Goal: Task Accomplishment & Management: Manage account settings

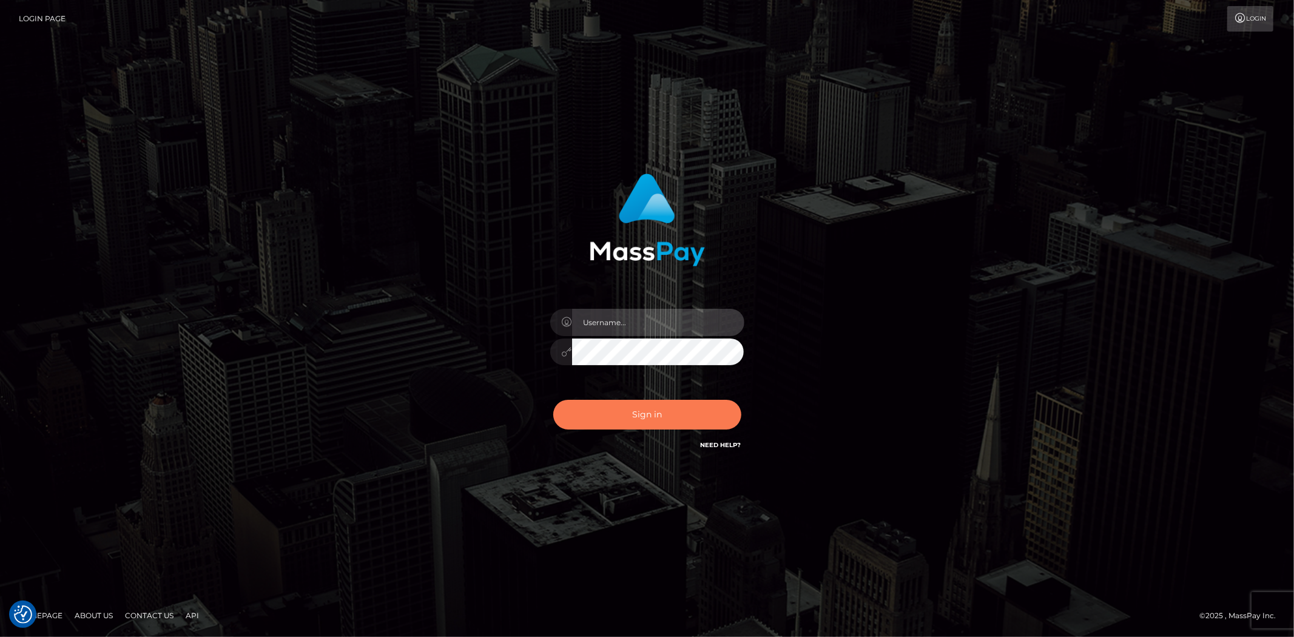
type input "anamariaGVN"
click at [692, 410] on button "Sign in" at bounding box center [647, 415] width 188 height 30
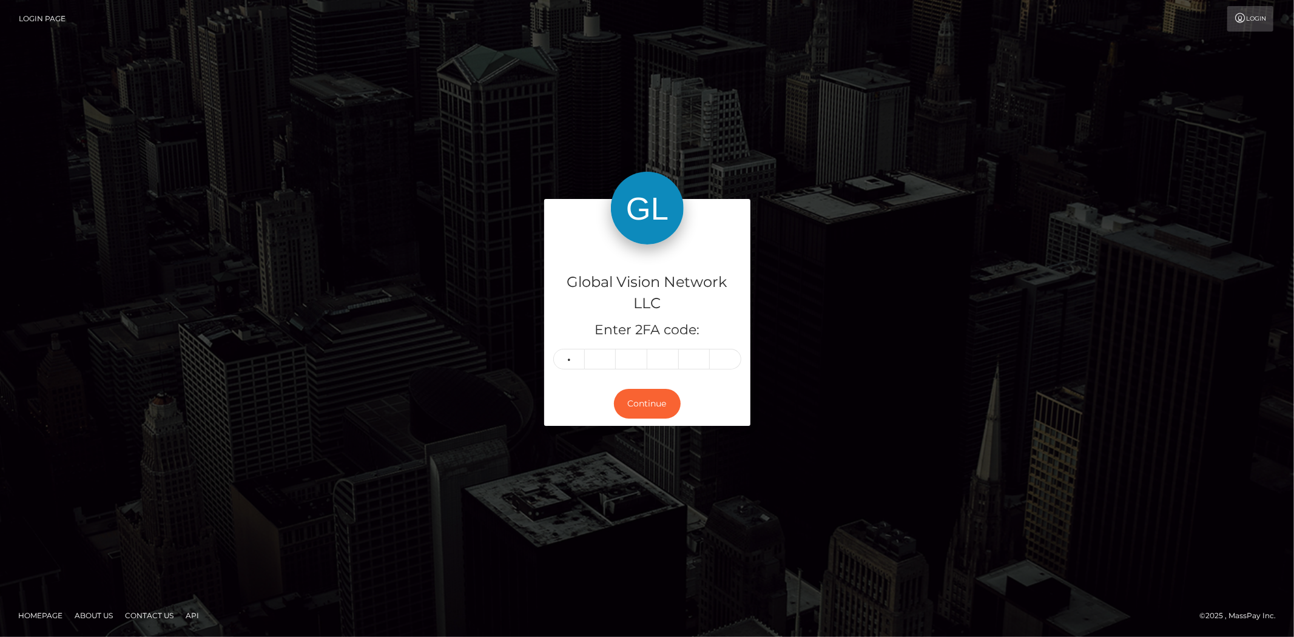
type input "6"
type input "2"
type input "0"
type input "8"
type input "2"
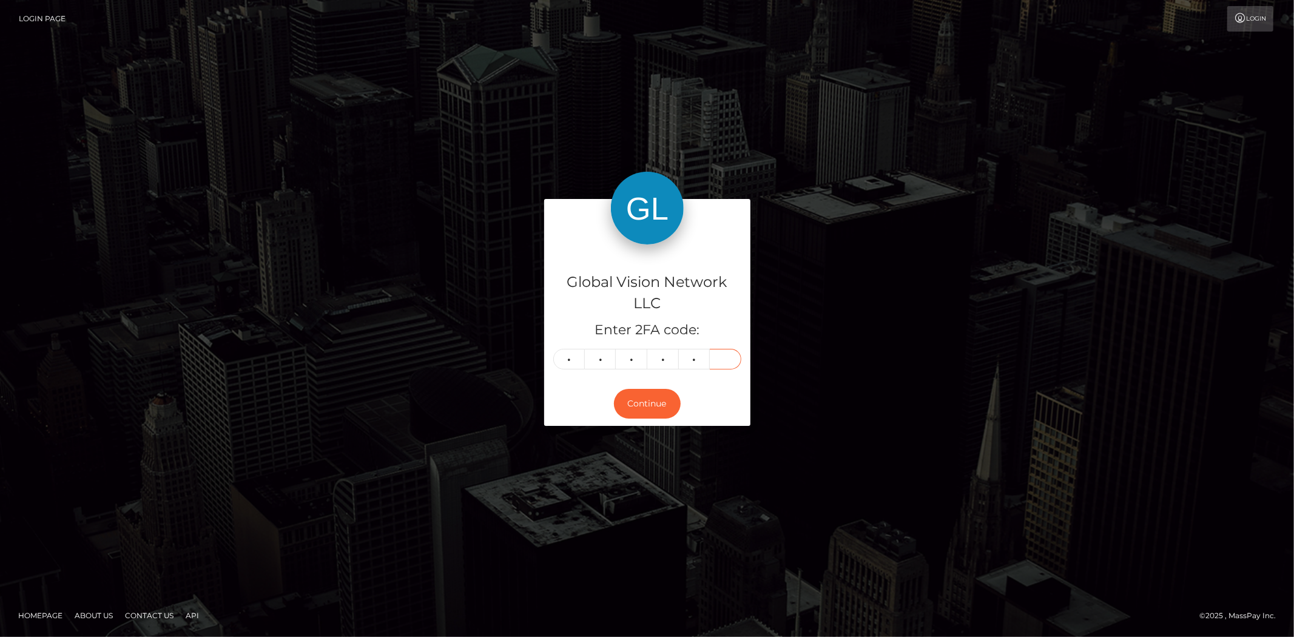
type input "0"
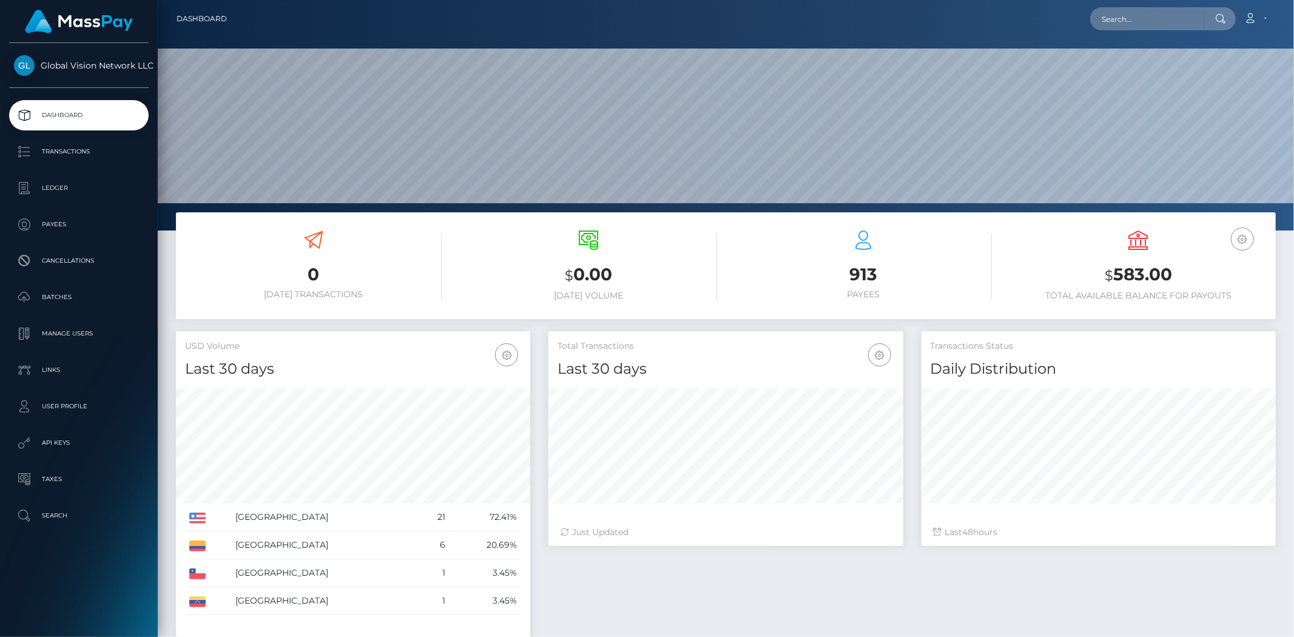
scroll to position [215, 354]
click at [68, 399] on p "User Profile" at bounding box center [79, 406] width 130 height 18
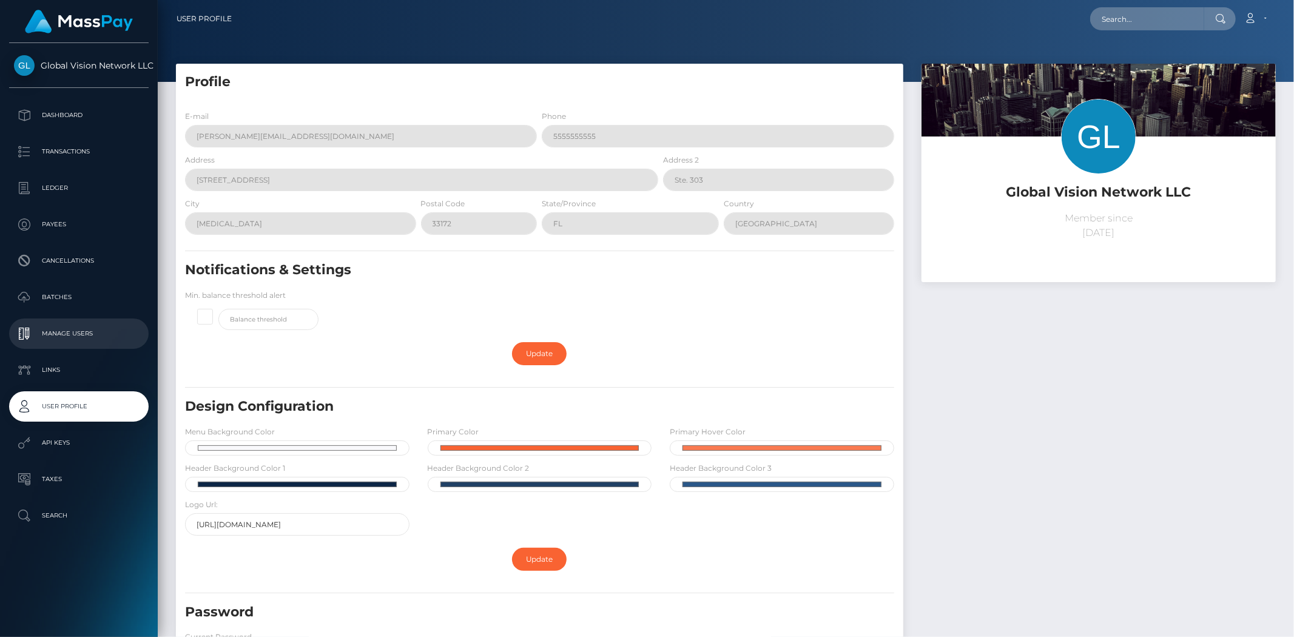
click at [76, 331] on p "Manage Users" at bounding box center [79, 334] width 130 height 18
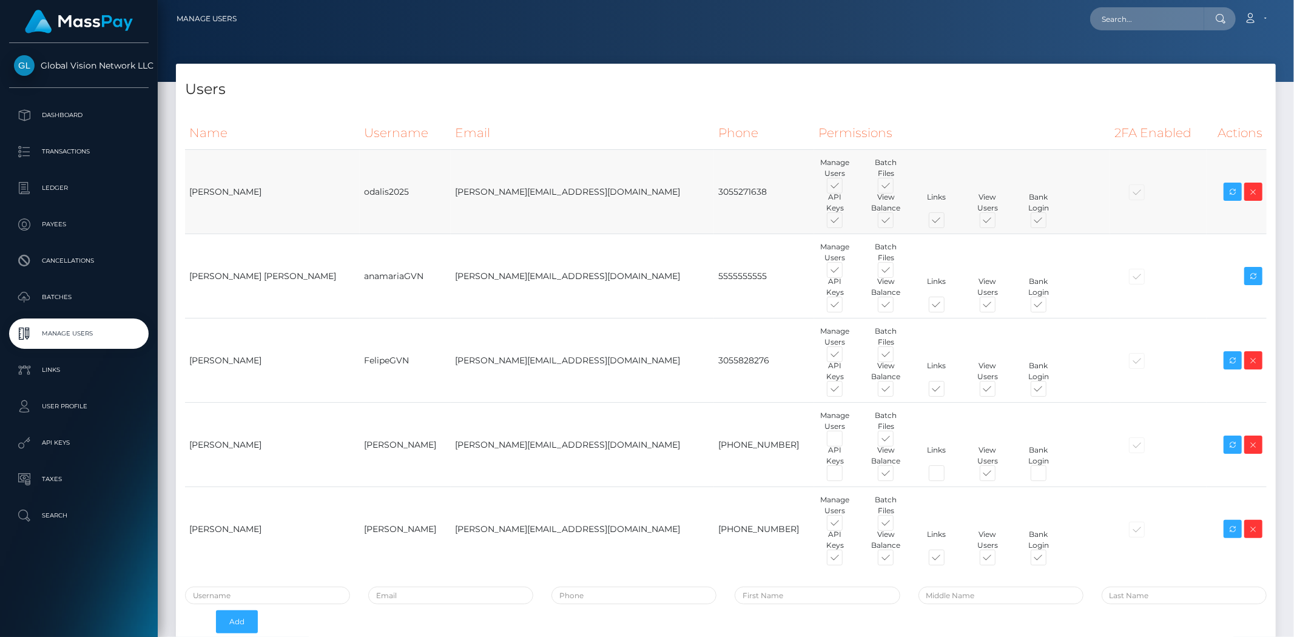
click at [1115, 192] on div at bounding box center [1159, 192] width 88 height 13
click at [1226, 193] on icon at bounding box center [1233, 191] width 15 height 15
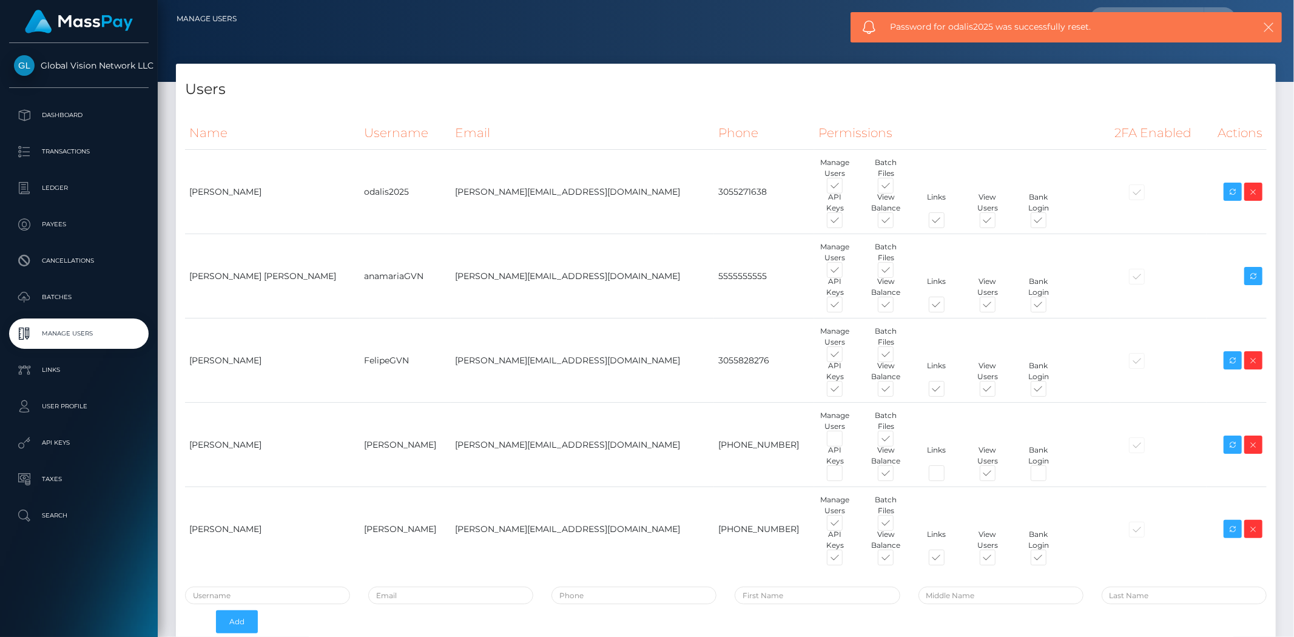
click at [1265, 26] on icon "button" at bounding box center [1269, 27] width 12 height 12
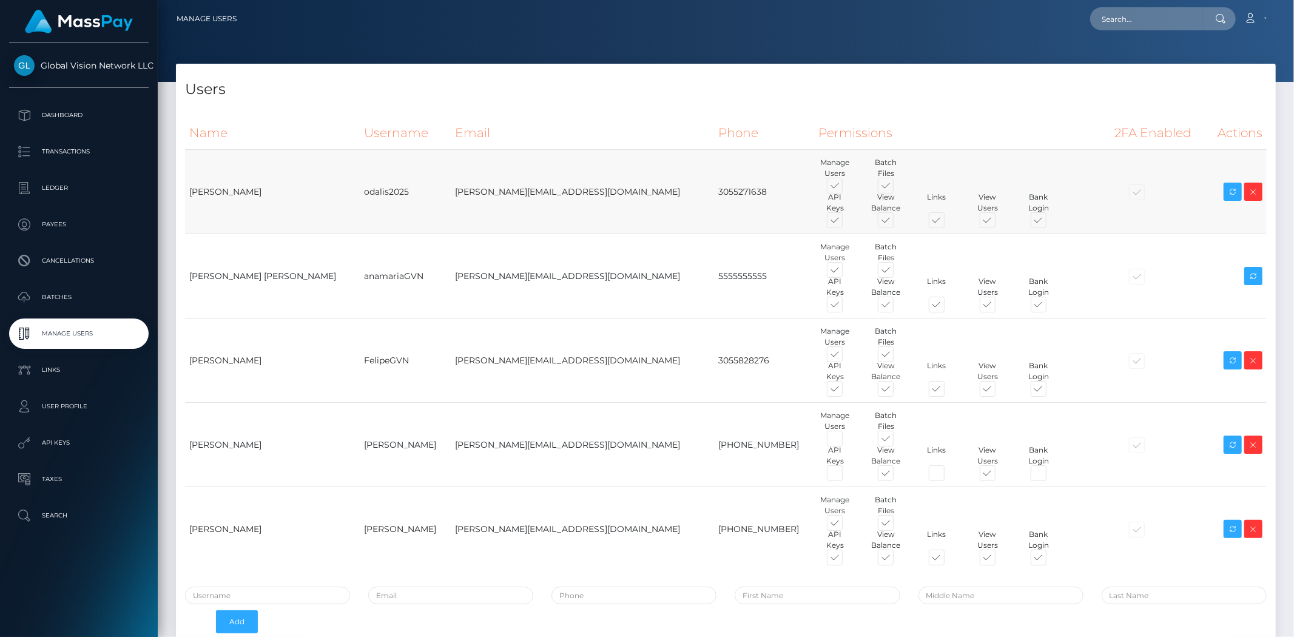
click at [1050, 223] on span at bounding box center [1050, 223] width 0 height 0
click at [1050, 223] on input "checkbox" at bounding box center [1054, 227] width 8 height 8
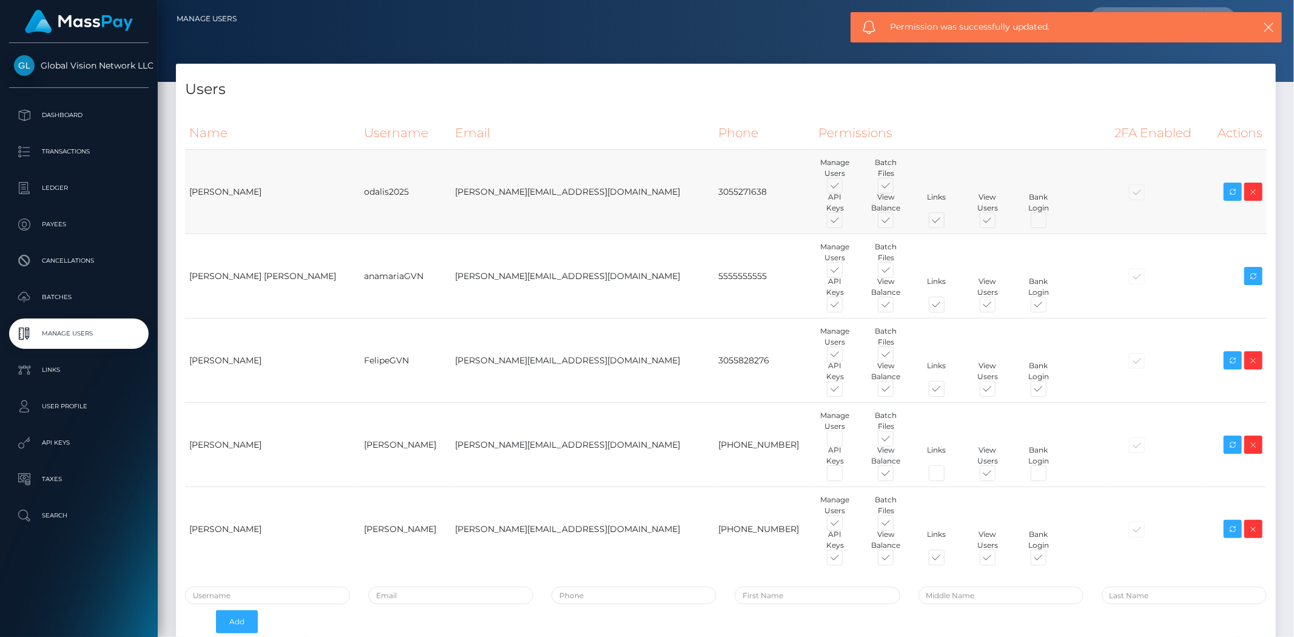
click at [1050, 223] on span at bounding box center [1050, 223] width 0 height 0
click at [1050, 223] on input "checkbox" at bounding box center [1054, 227] width 8 height 8
checkbox input "true"
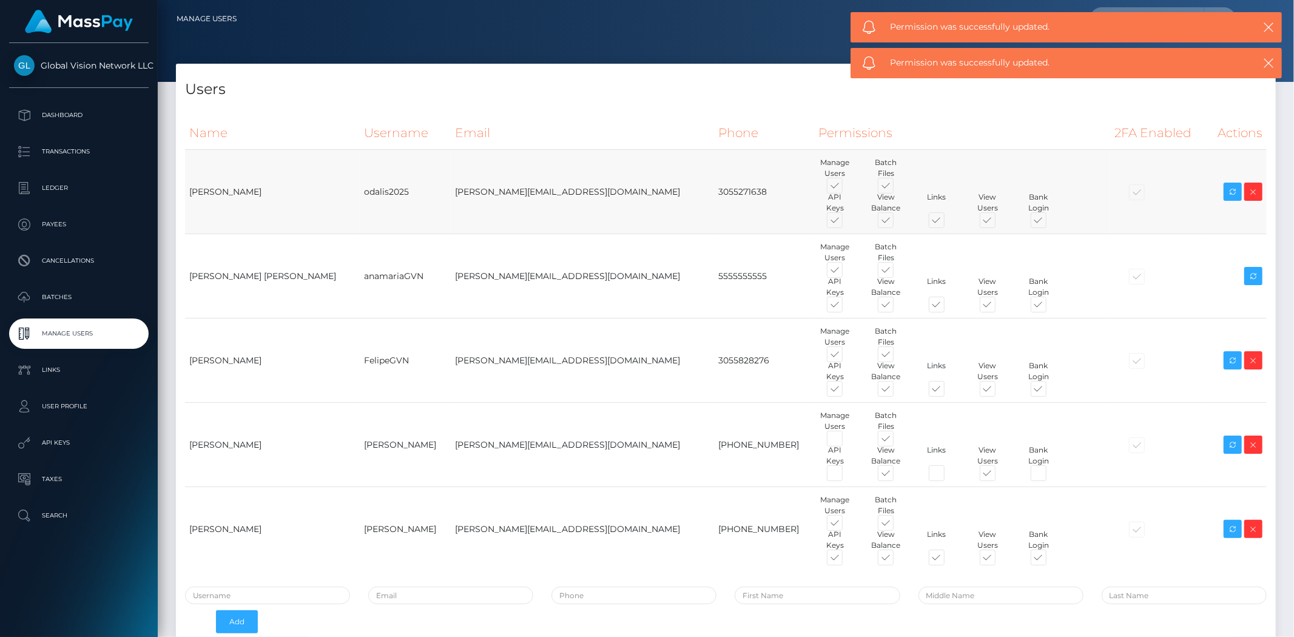
click at [1115, 192] on div at bounding box center [1159, 192] width 88 height 13
click at [1115, 191] on div at bounding box center [1159, 192] width 88 height 13
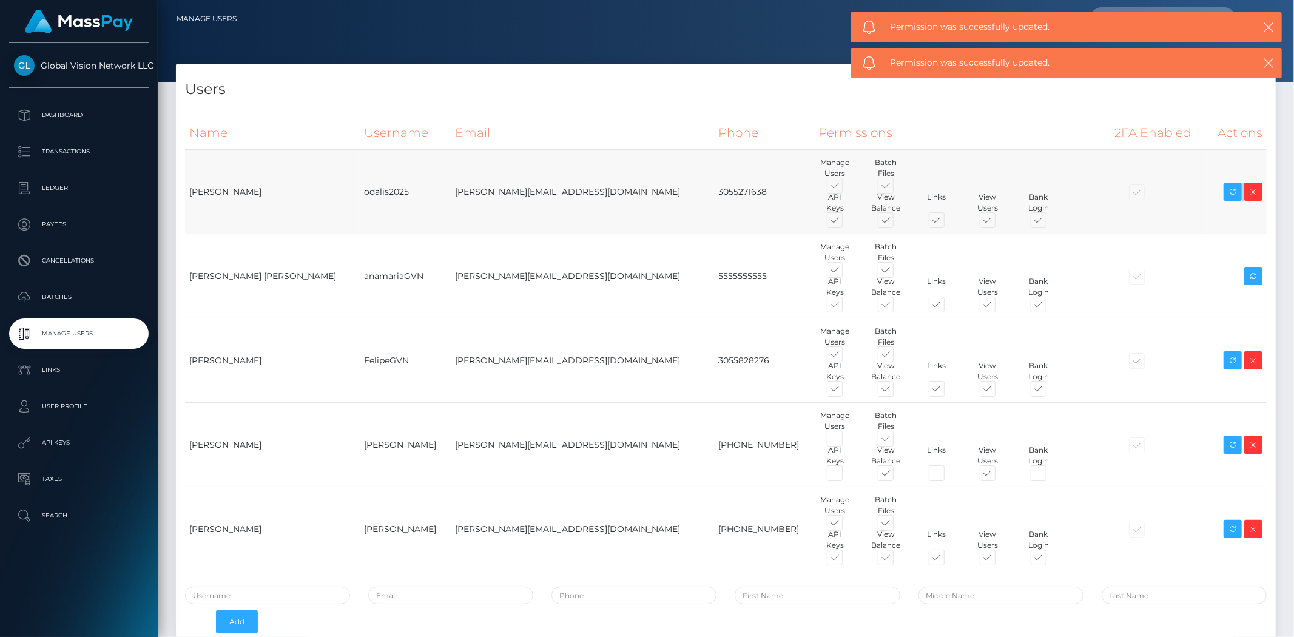
click at [1115, 191] on div at bounding box center [1159, 192] width 88 height 13
click at [1115, 189] on div at bounding box center [1159, 192] width 88 height 13
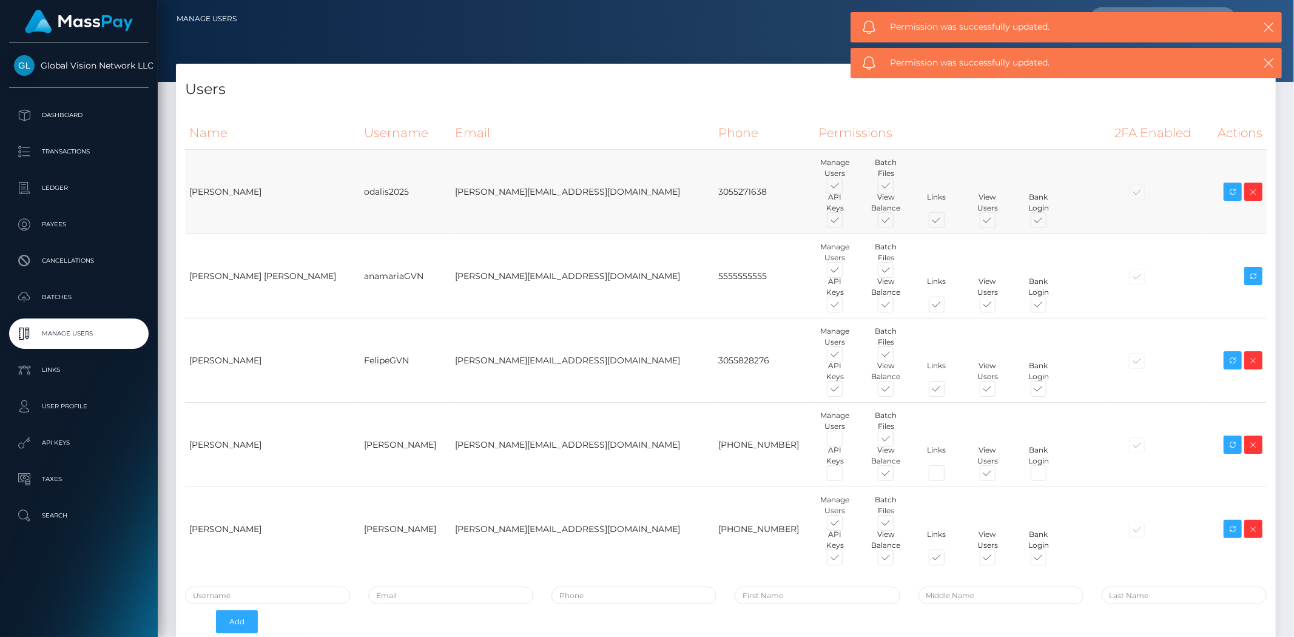
click at [1115, 189] on div at bounding box center [1159, 192] width 88 height 13
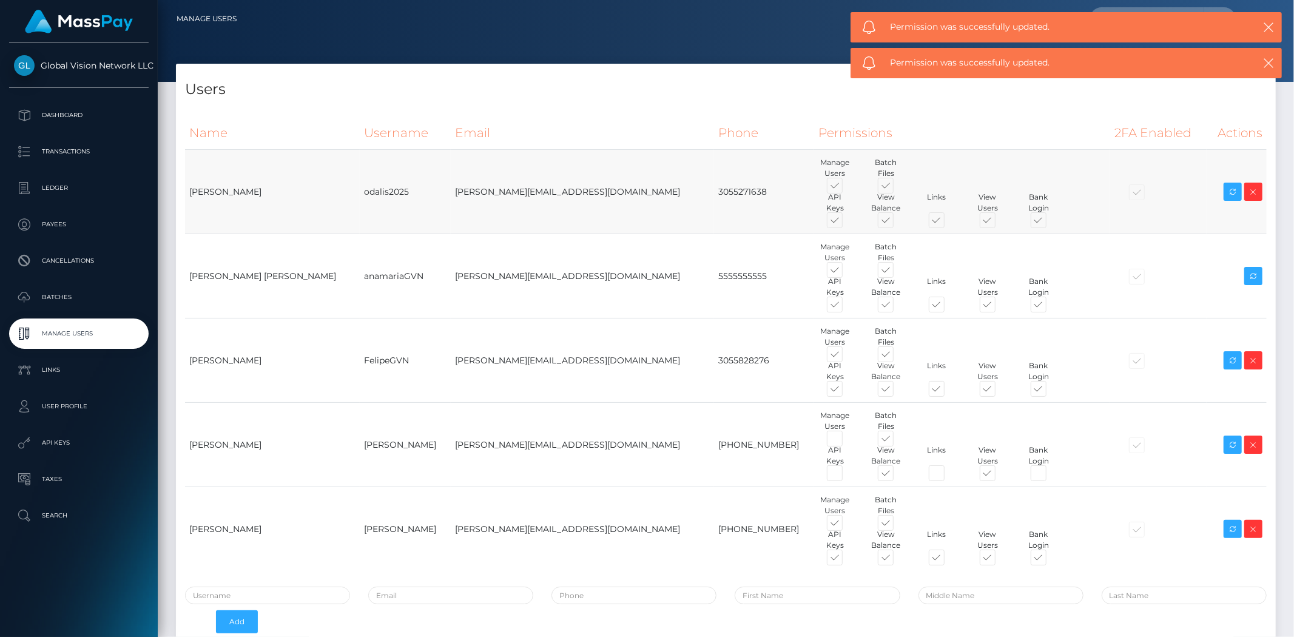
click at [1115, 189] on div at bounding box center [1159, 192] width 88 height 13
click at [1115, 191] on div at bounding box center [1159, 192] width 88 height 13
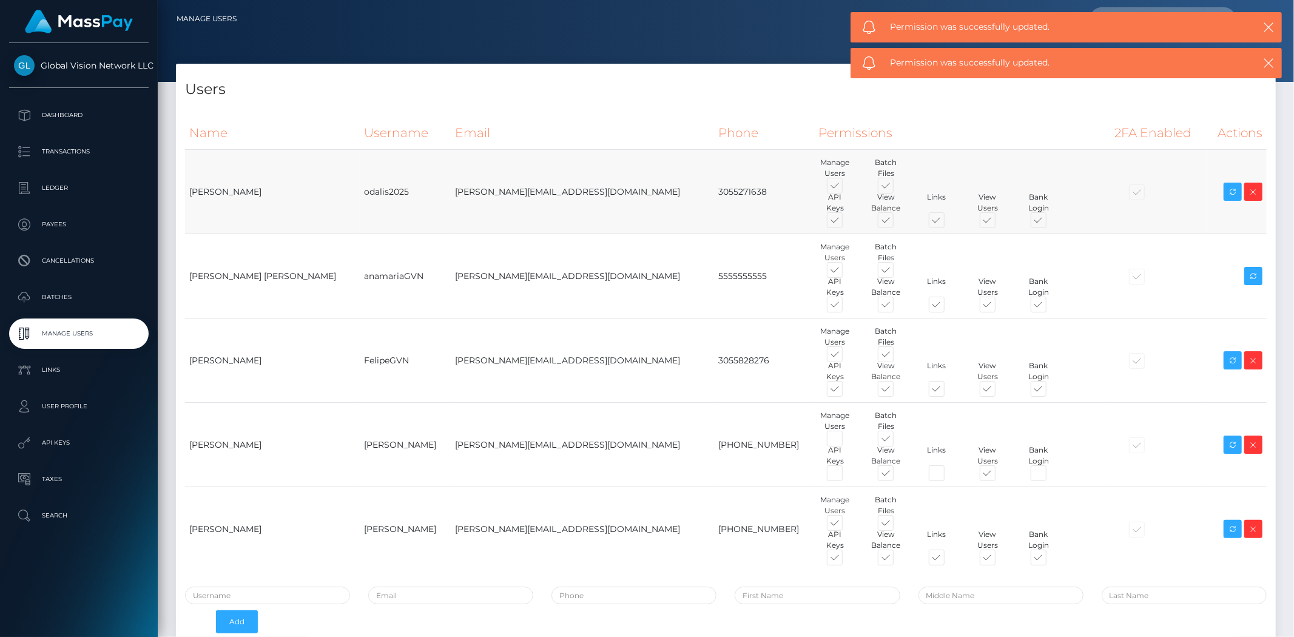
click at [1115, 192] on div at bounding box center [1159, 192] width 88 height 13
click at [1115, 280] on div at bounding box center [1159, 276] width 88 height 13
click at [1115, 277] on div at bounding box center [1159, 276] width 88 height 13
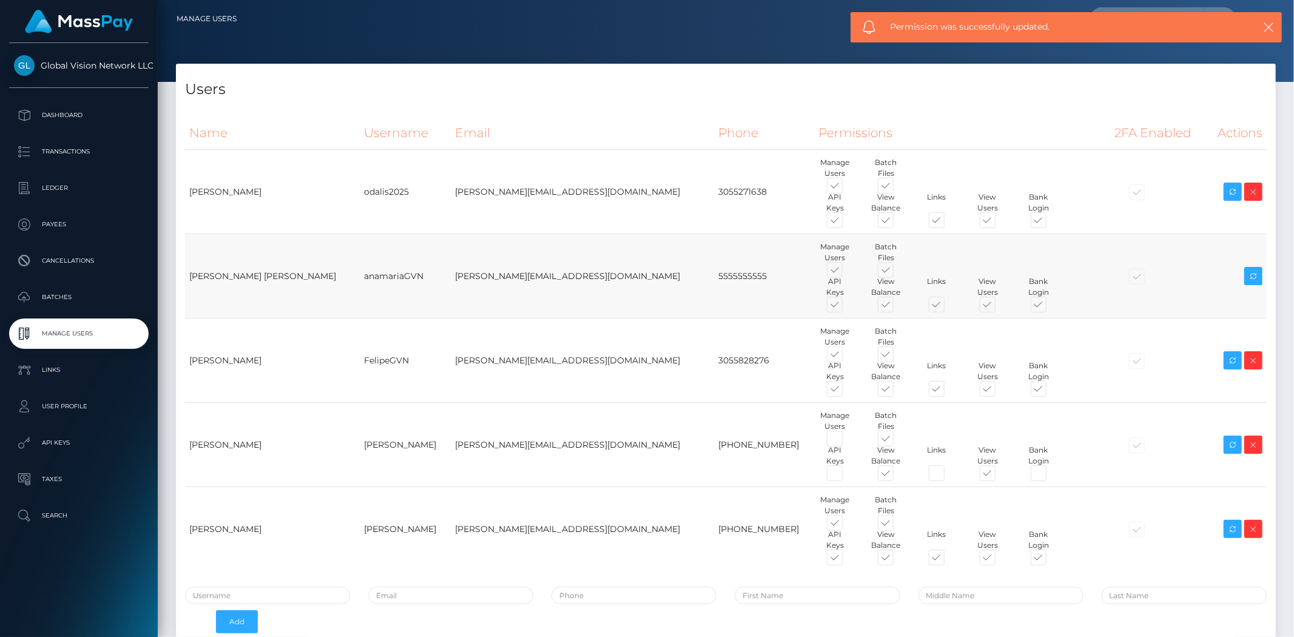
click at [1115, 276] on div at bounding box center [1159, 276] width 88 height 13
click at [1114, 211] on td at bounding box center [1158, 192] width 96 height 84
click at [1113, 205] on td at bounding box center [1158, 192] width 96 height 84
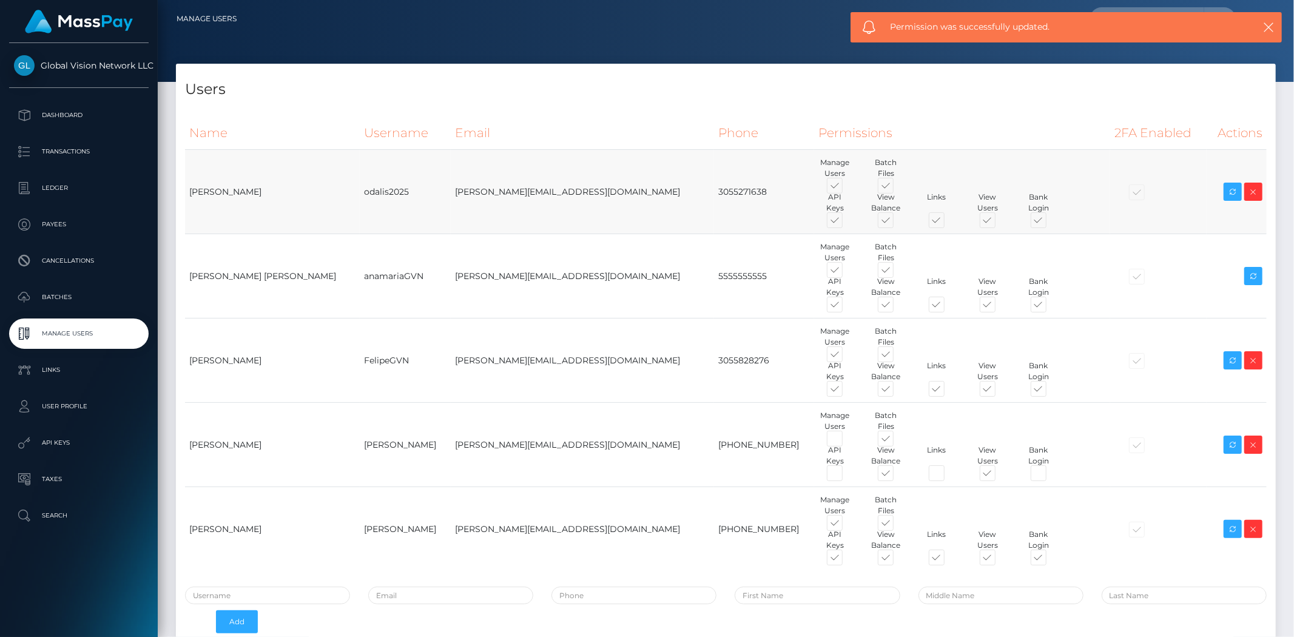
click at [1115, 187] on div at bounding box center [1159, 192] width 88 height 13
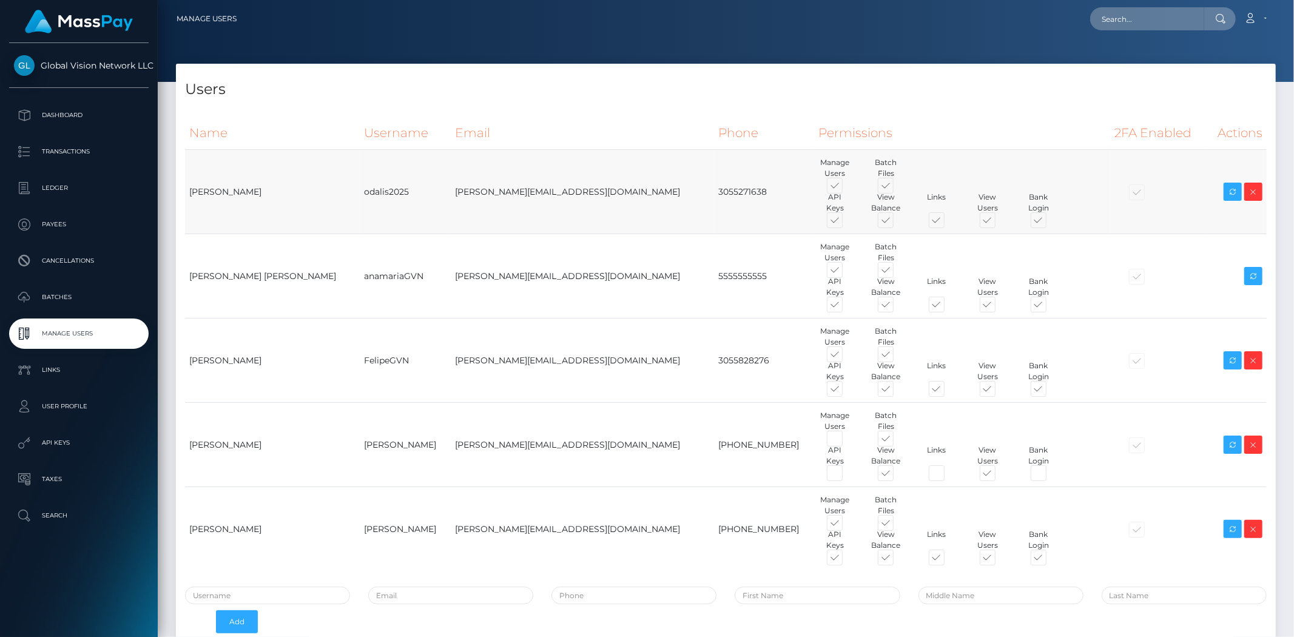
click at [1115, 187] on div at bounding box center [1159, 192] width 88 height 13
click at [360, 194] on td "odalis2025" at bounding box center [405, 192] width 91 height 84
copy td "odalis2025"
click at [1115, 195] on div at bounding box center [1159, 192] width 88 height 13
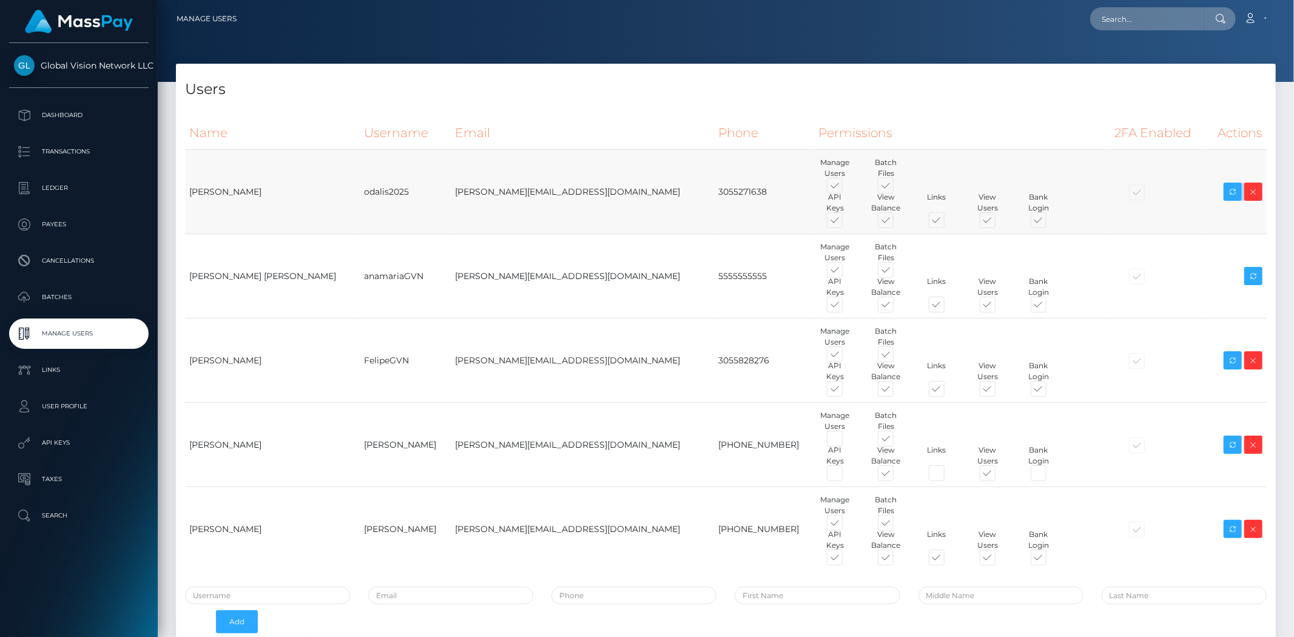
click at [1115, 195] on div at bounding box center [1159, 192] width 88 height 13
click at [1115, 192] on div at bounding box center [1159, 192] width 88 height 13
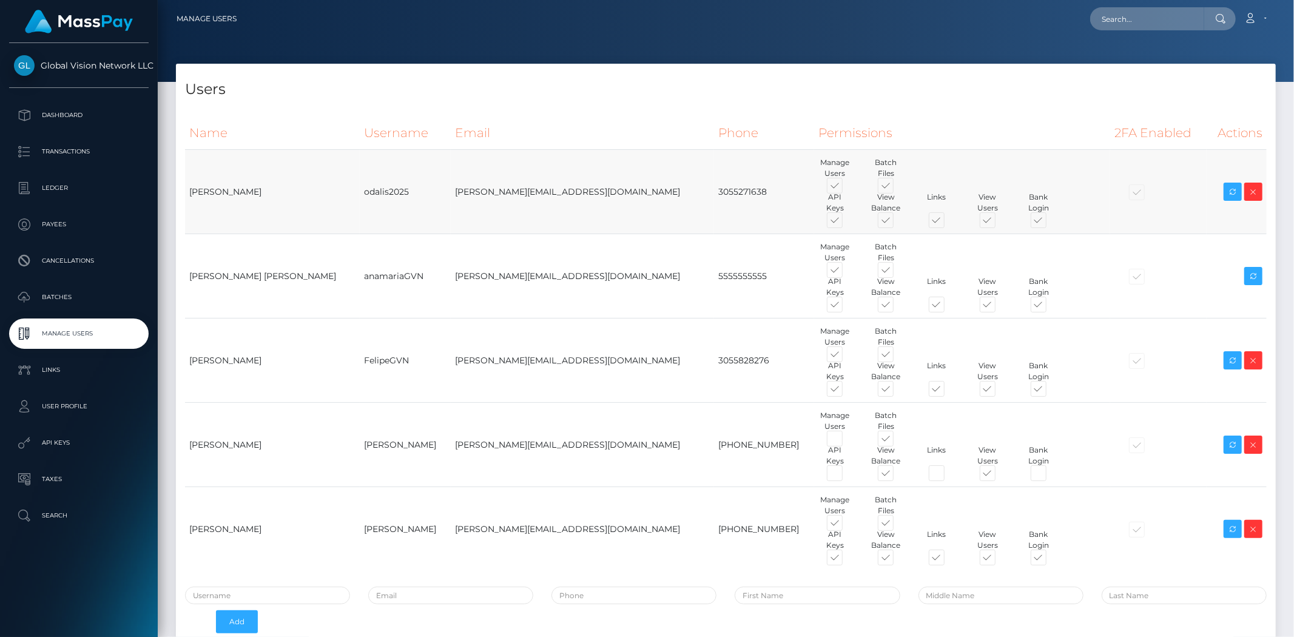
click at [1115, 186] on div at bounding box center [1159, 192] width 88 height 13
click at [1110, 184] on td at bounding box center [1158, 192] width 96 height 84
